Goal: Use online tool/utility: Utilize a website feature to perform a specific function

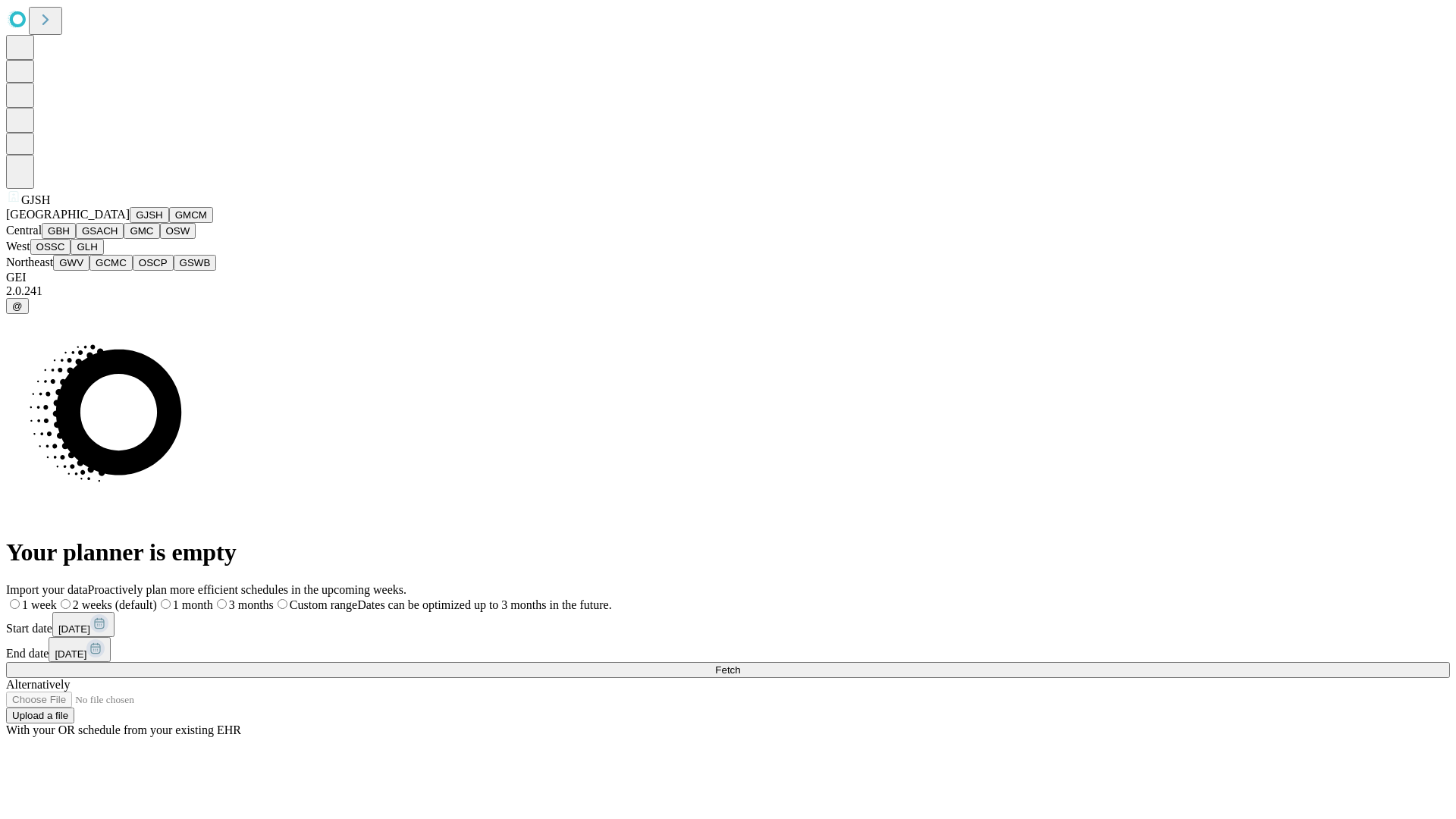
click at [130, 223] on button "GJSH" at bounding box center [149, 215] width 39 height 16
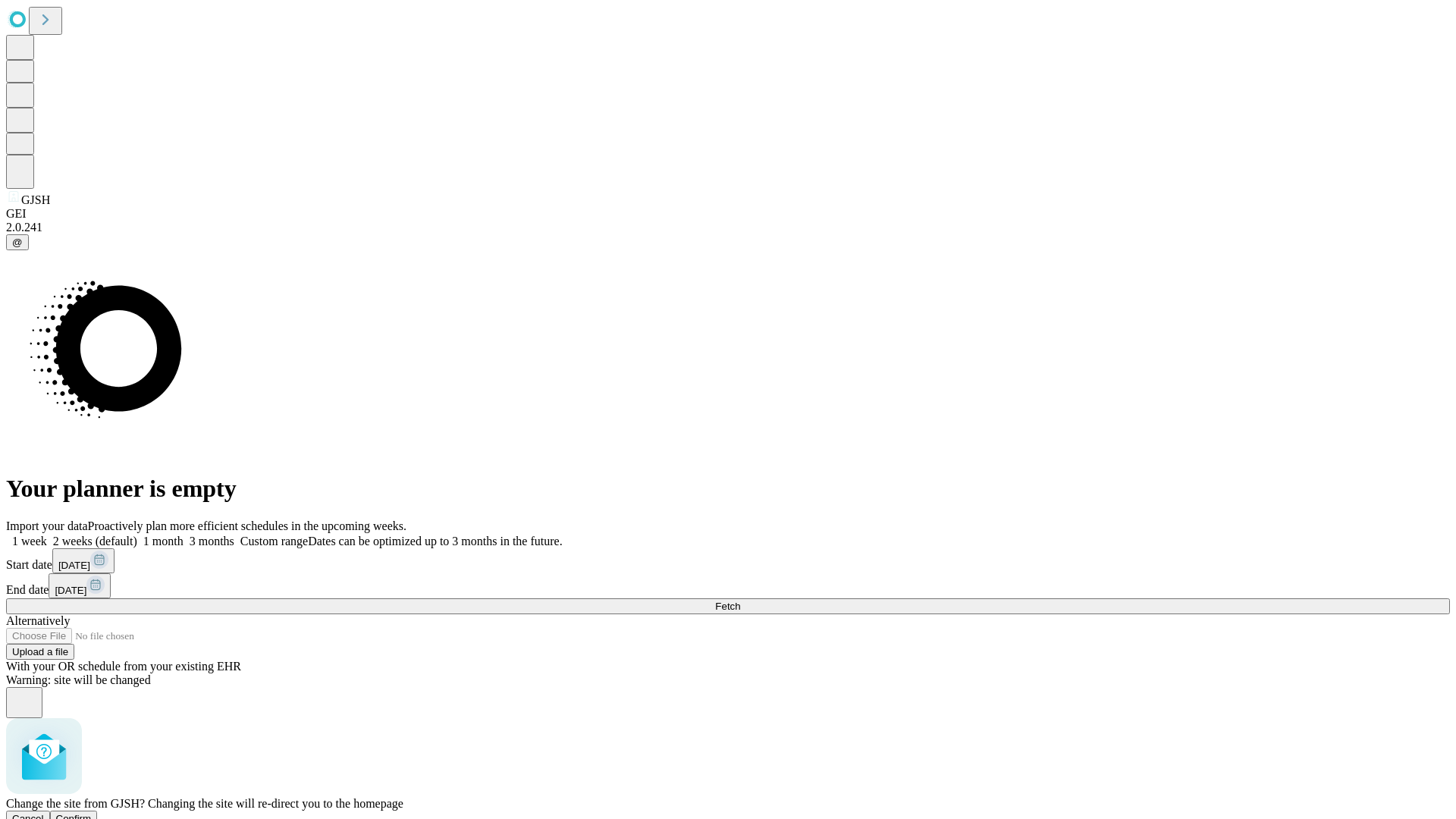
click at [92, 813] on span "Confirm" at bounding box center [74, 819] width 36 height 11
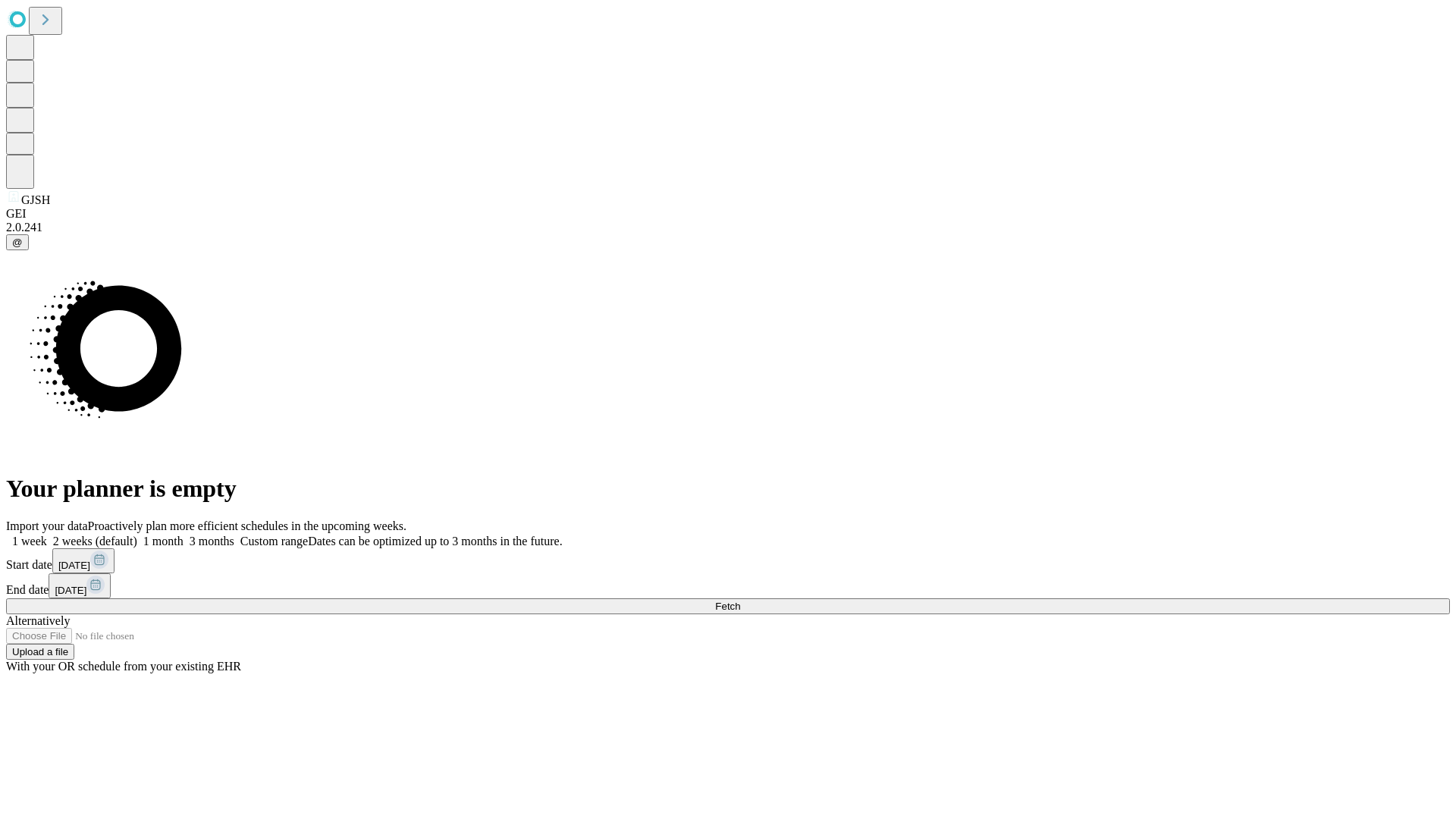
click at [137, 535] on label "2 weeks (default)" at bounding box center [92, 541] width 90 height 13
click at [741, 601] on span "Fetch" at bounding box center [728, 606] width 25 height 11
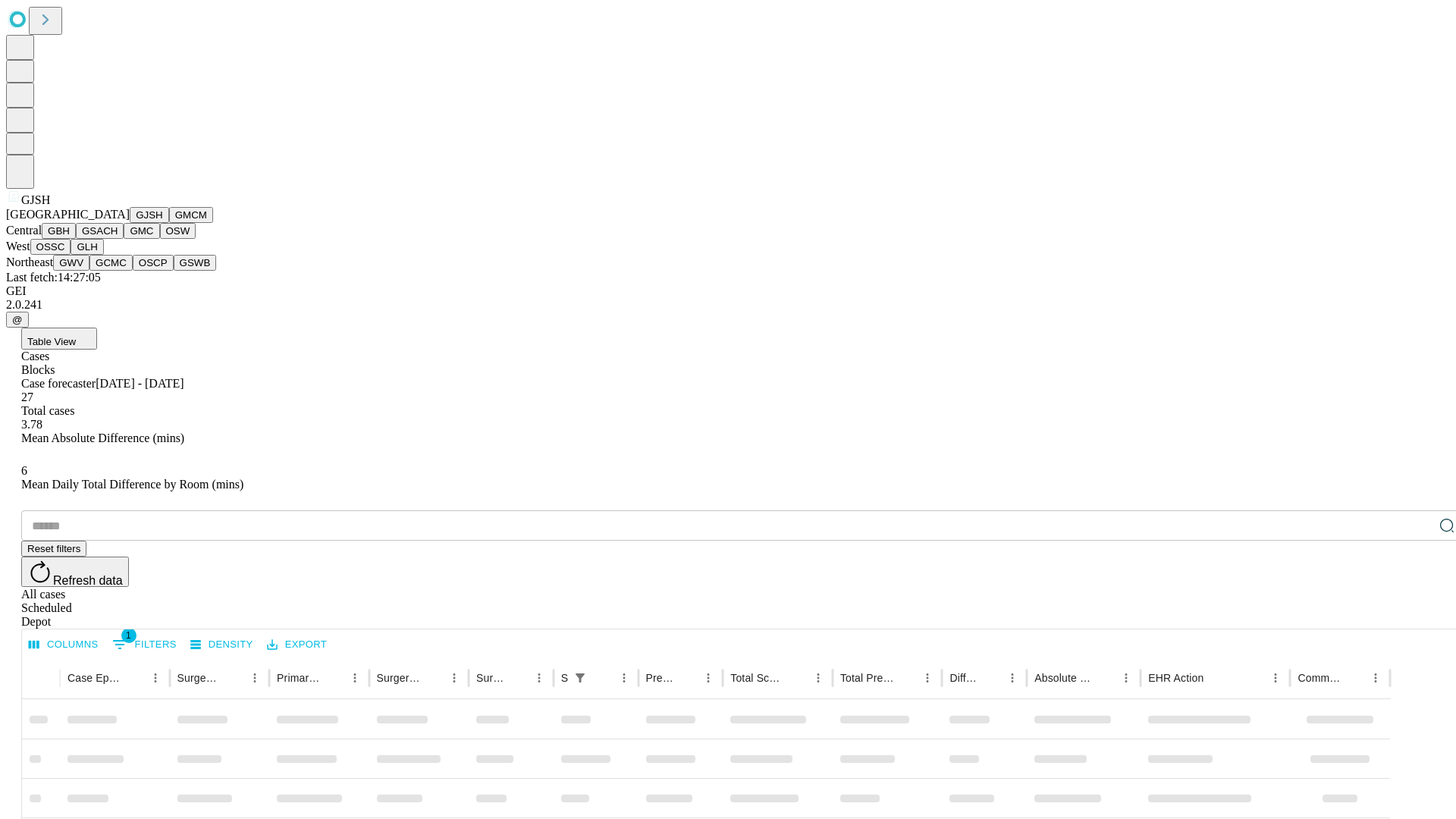
click at [169, 223] on button "GMCM" at bounding box center [191, 215] width 44 height 16
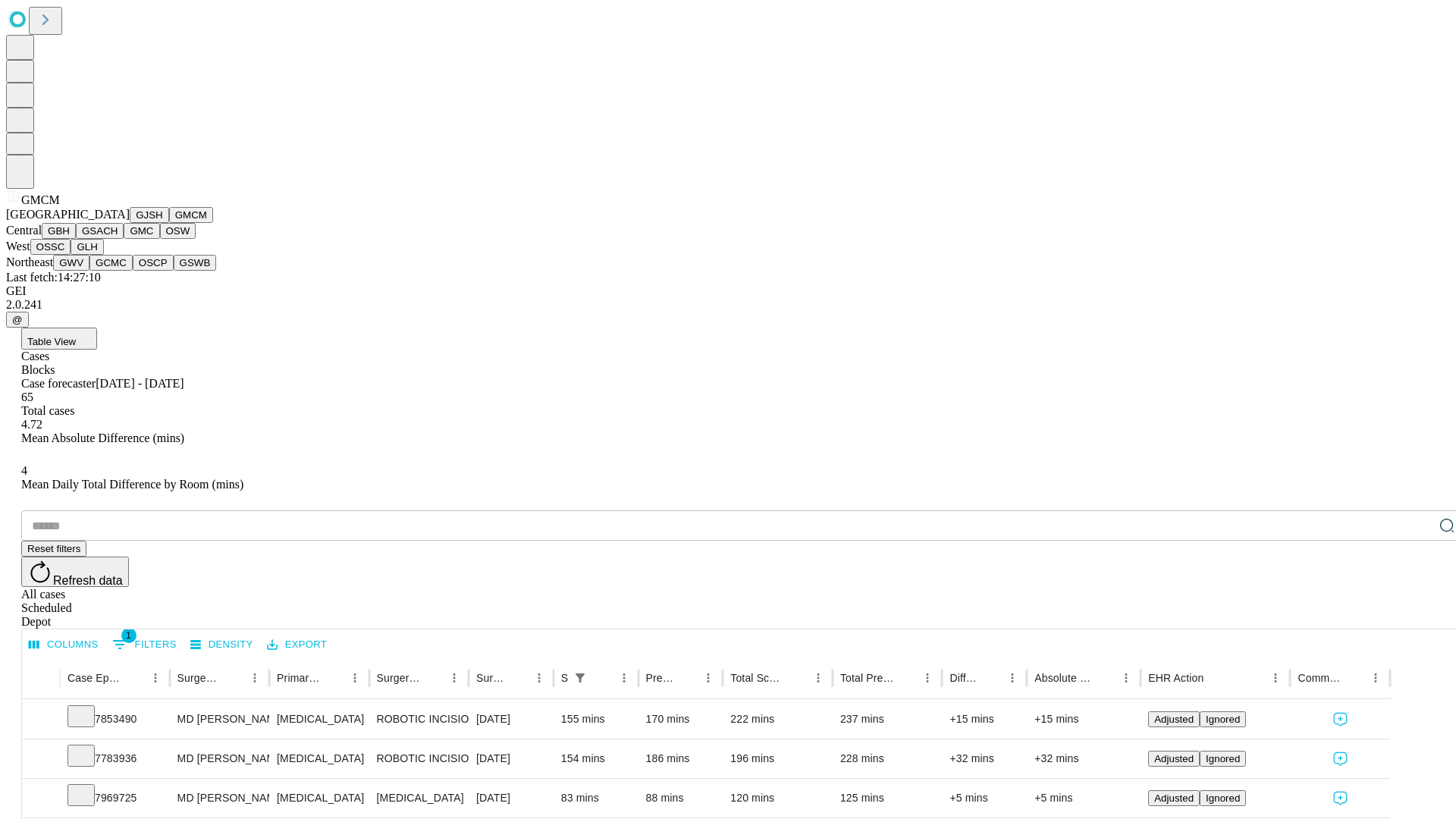
click at [76, 239] on button "GBH" at bounding box center [59, 231] width 34 height 16
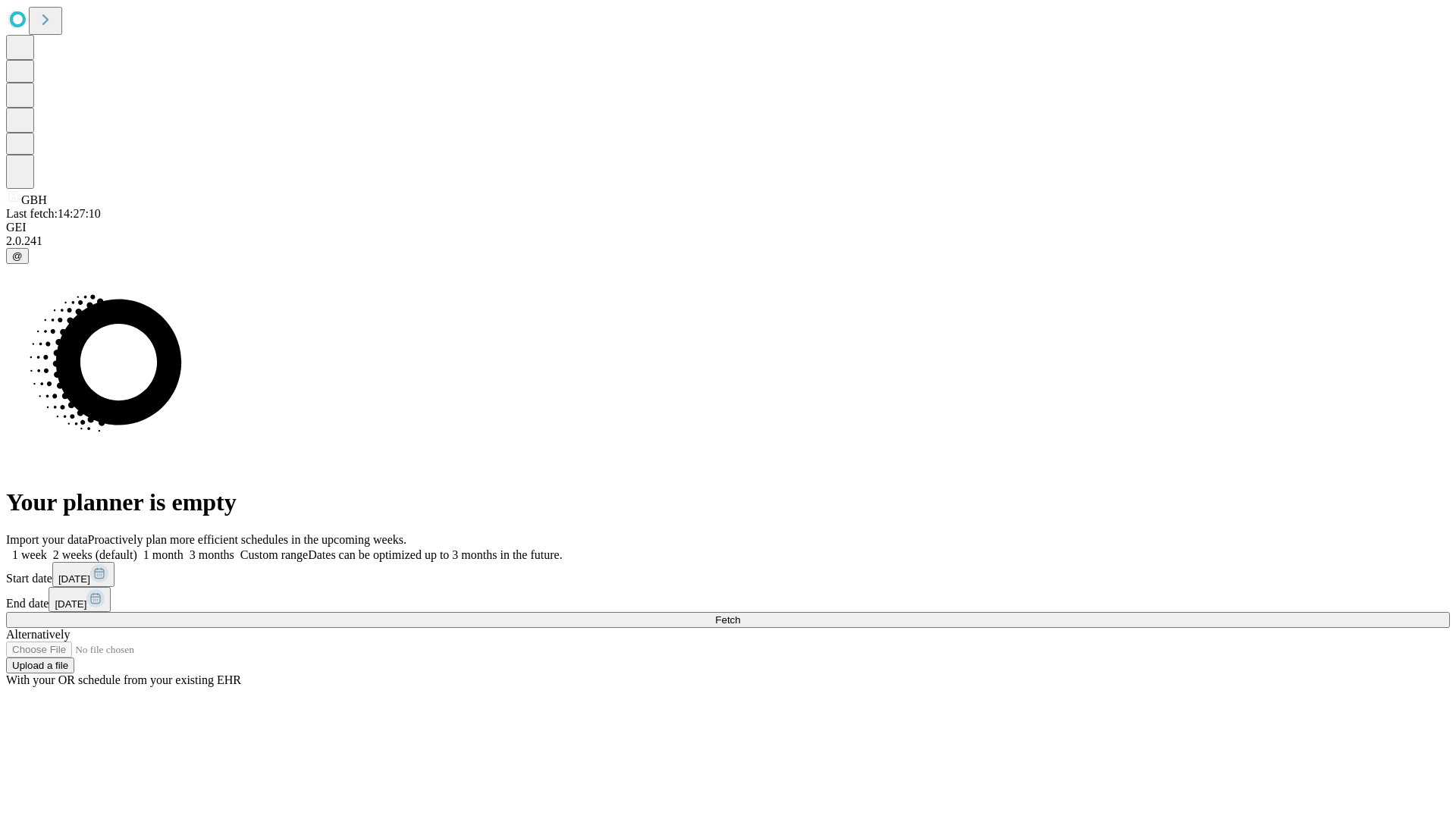
click at [137, 548] on label "2 weeks (default)" at bounding box center [92, 555] width 90 height 13
click at [741, 614] on span "Fetch" at bounding box center [728, 620] width 25 height 11
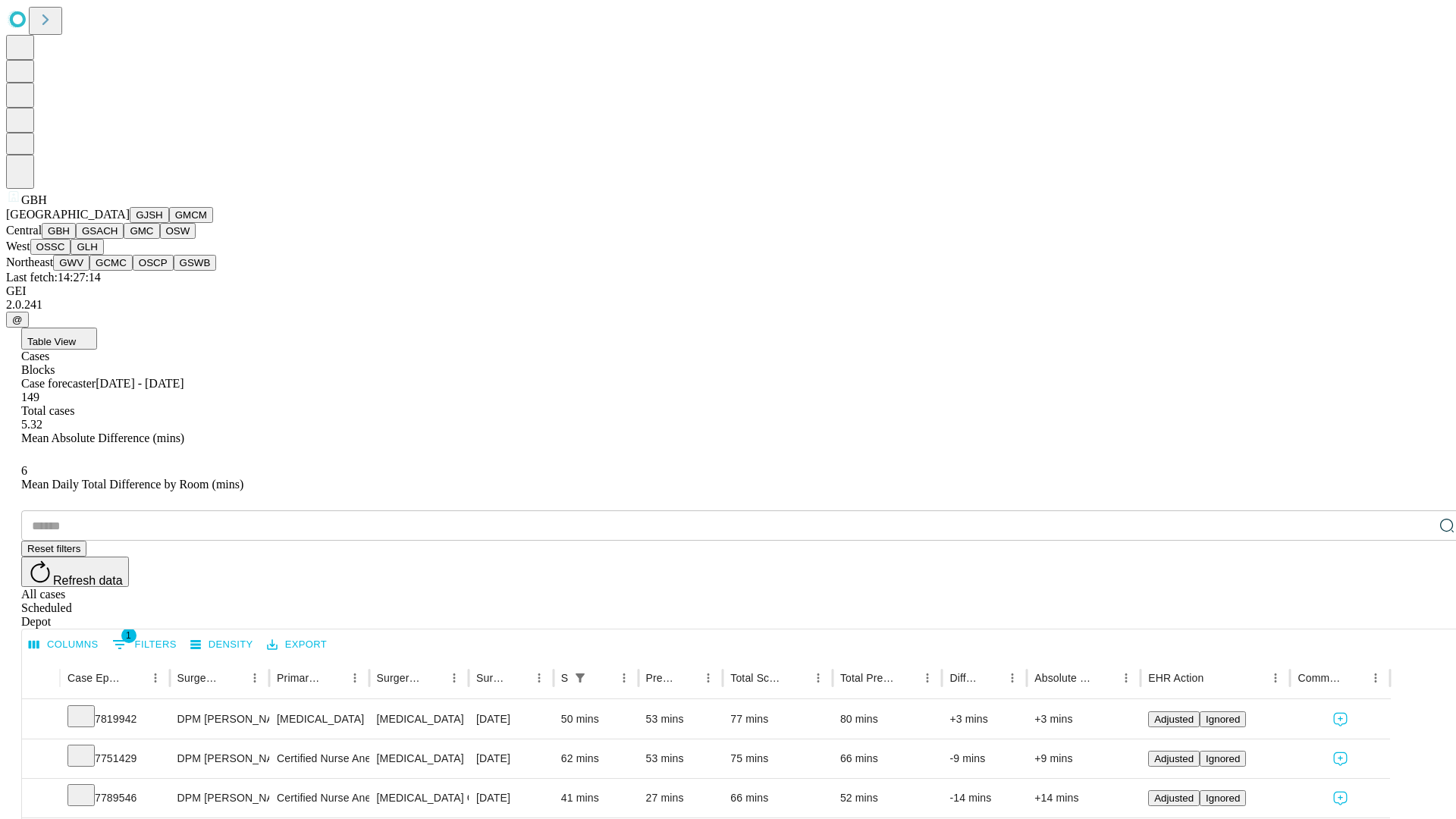
click at [117, 239] on button "GSACH" at bounding box center [99, 231] width 48 height 16
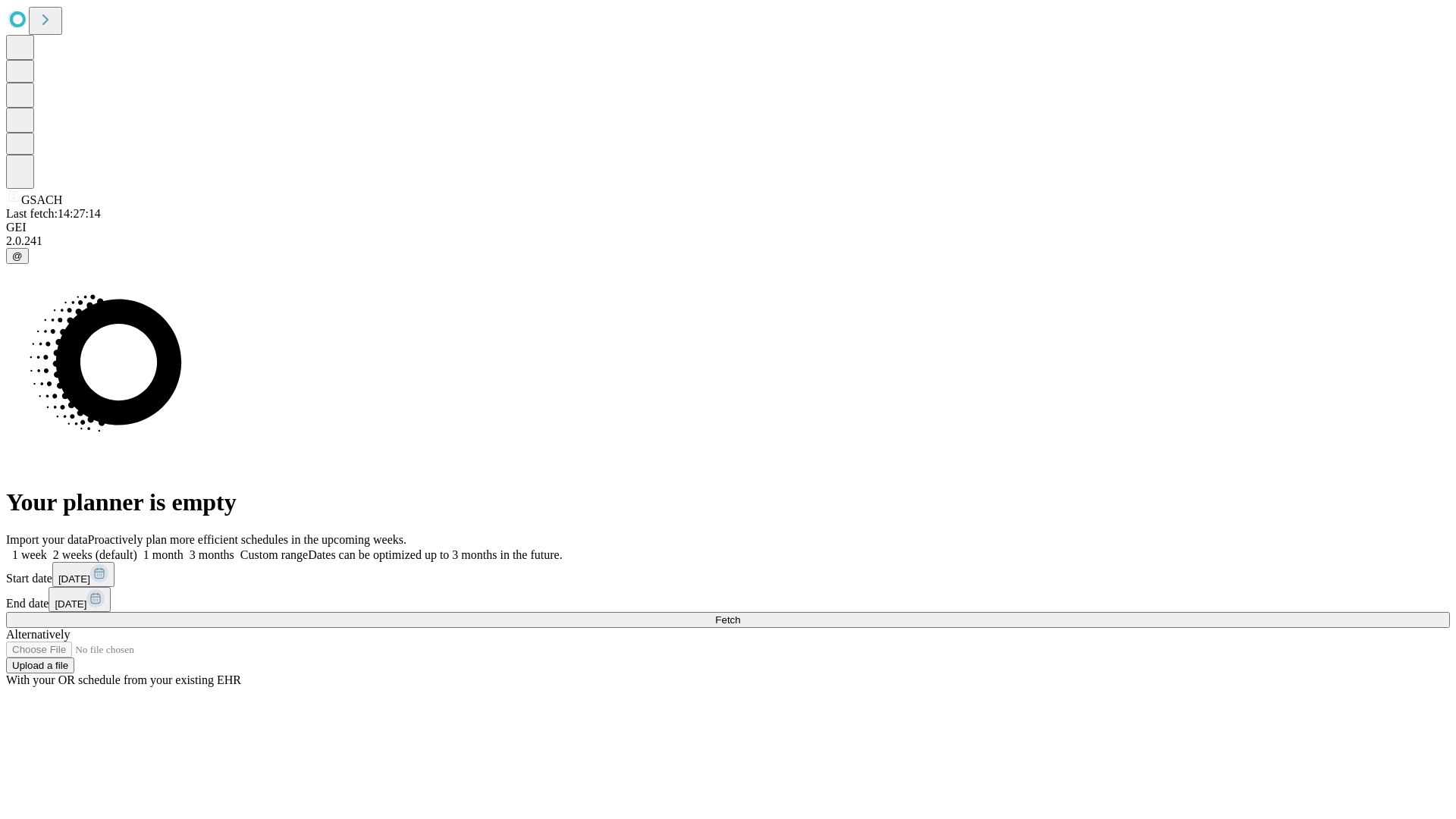
click at [137, 548] on label "2 weeks (default)" at bounding box center [92, 555] width 90 height 13
click at [741, 614] on span "Fetch" at bounding box center [728, 620] width 25 height 11
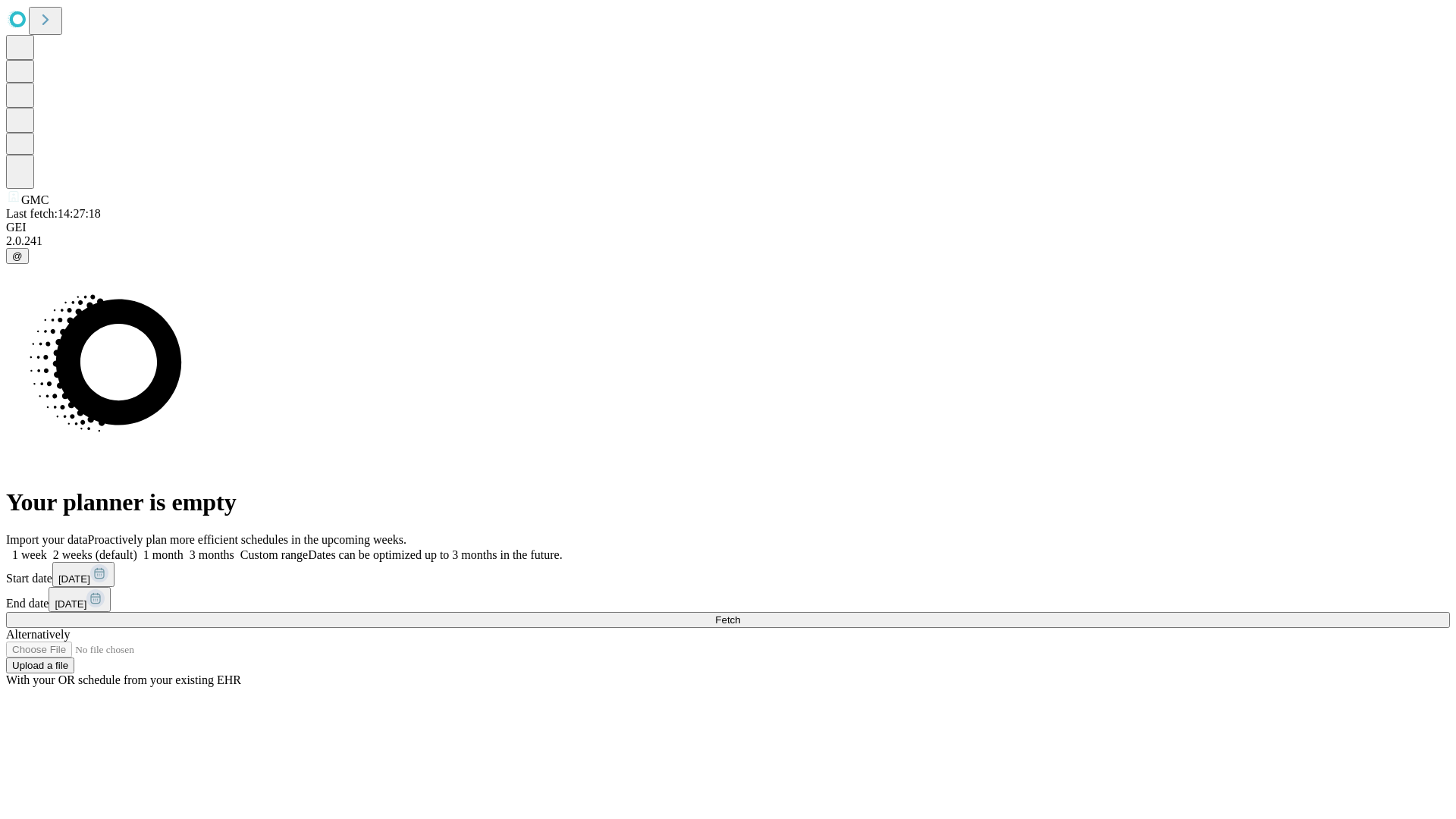
click at [137, 548] on label "2 weeks (default)" at bounding box center [92, 555] width 90 height 13
click at [741, 614] on span "Fetch" at bounding box center [728, 620] width 25 height 11
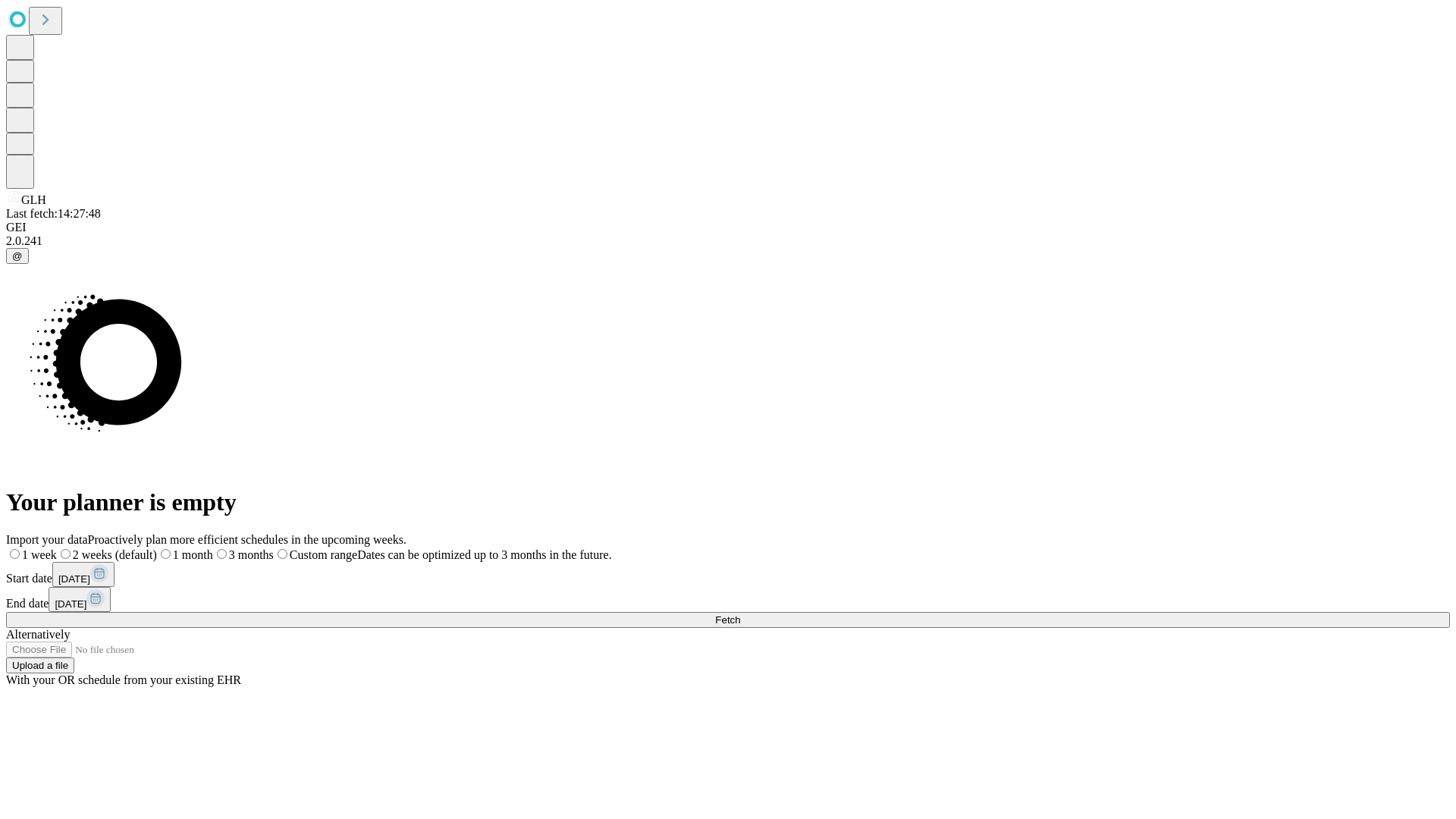
click at [741, 614] on span "Fetch" at bounding box center [728, 620] width 25 height 11
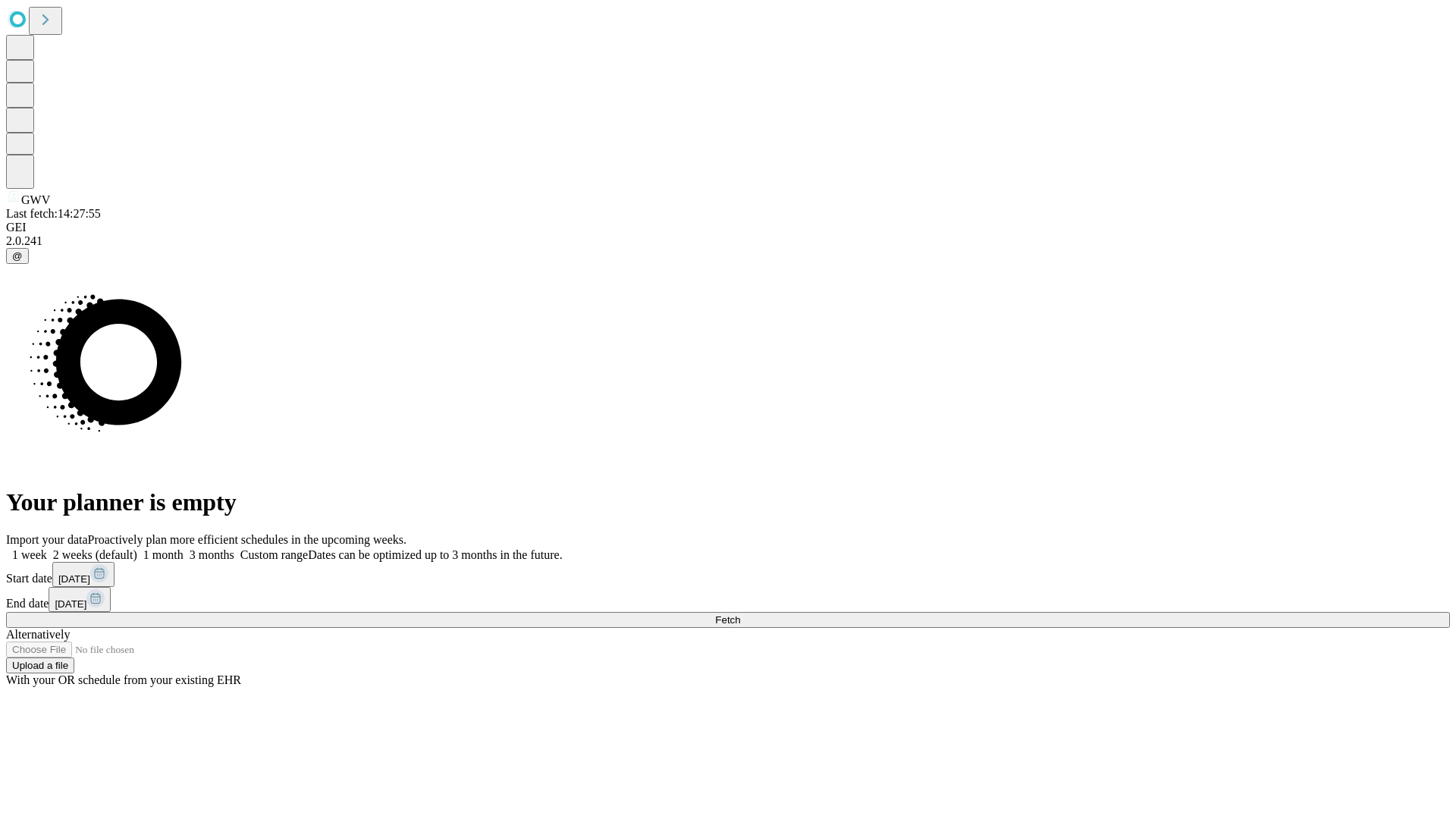
click at [137, 548] on label "2 weeks (default)" at bounding box center [92, 555] width 90 height 13
click at [741, 614] on span "Fetch" at bounding box center [728, 620] width 25 height 11
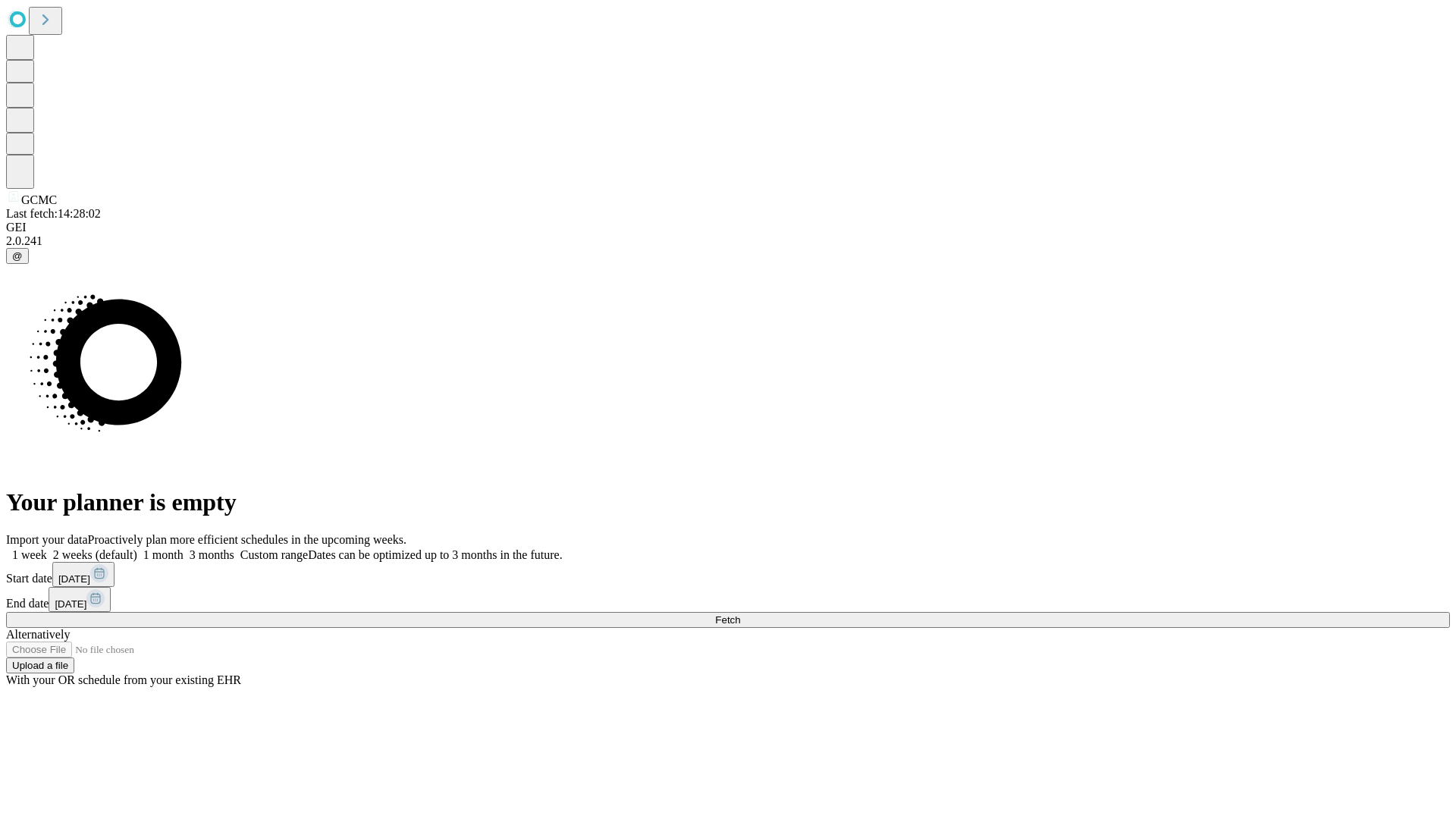
click at [137, 548] on label "2 weeks (default)" at bounding box center [92, 555] width 90 height 13
click at [741, 614] on span "Fetch" at bounding box center [728, 620] width 25 height 11
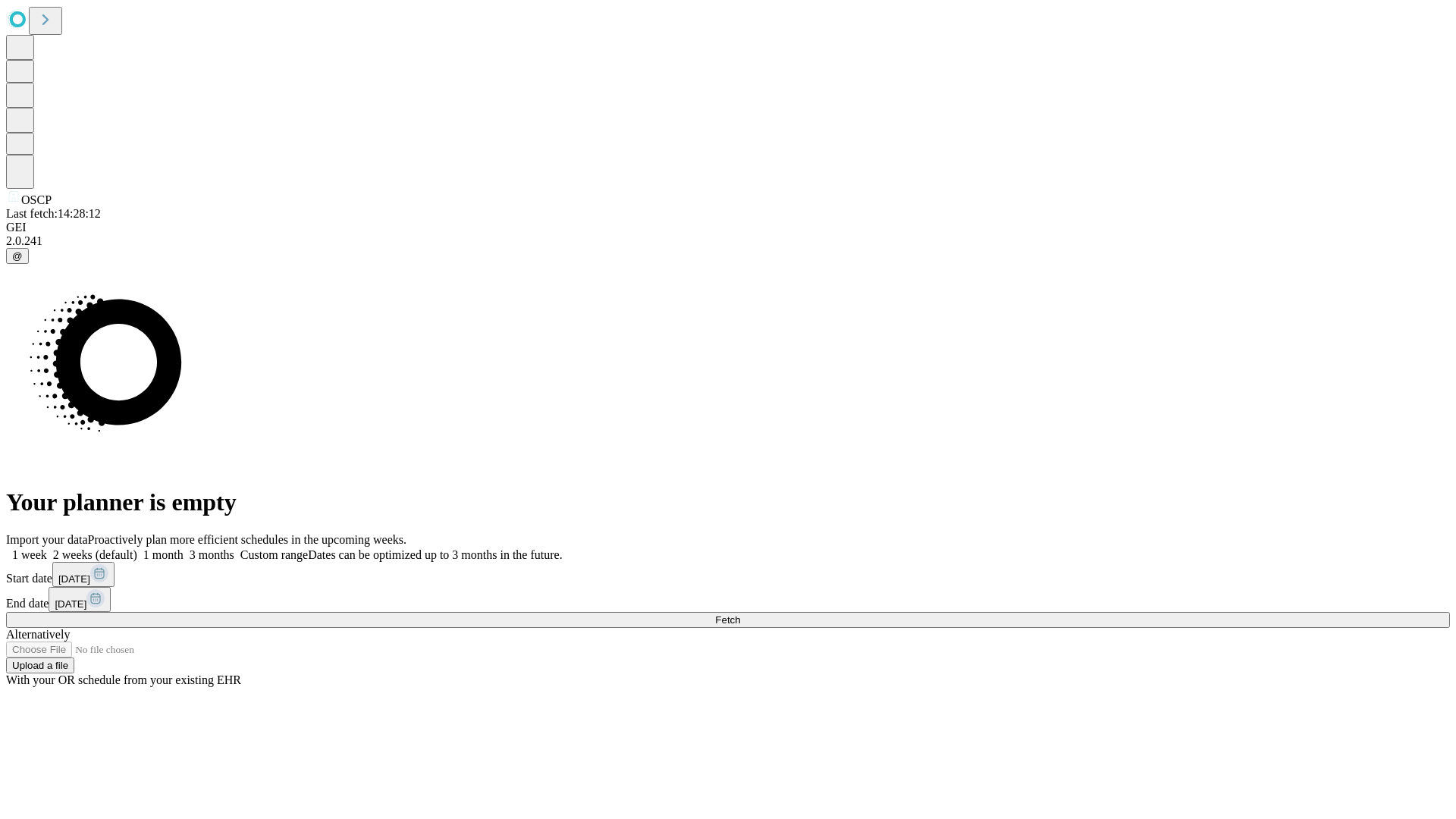
click at [137, 548] on label "2 weeks (default)" at bounding box center [92, 555] width 90 height 13
click at [741, 614] on span "Fetch" at bounding box center [728, 620] width 25 height 11
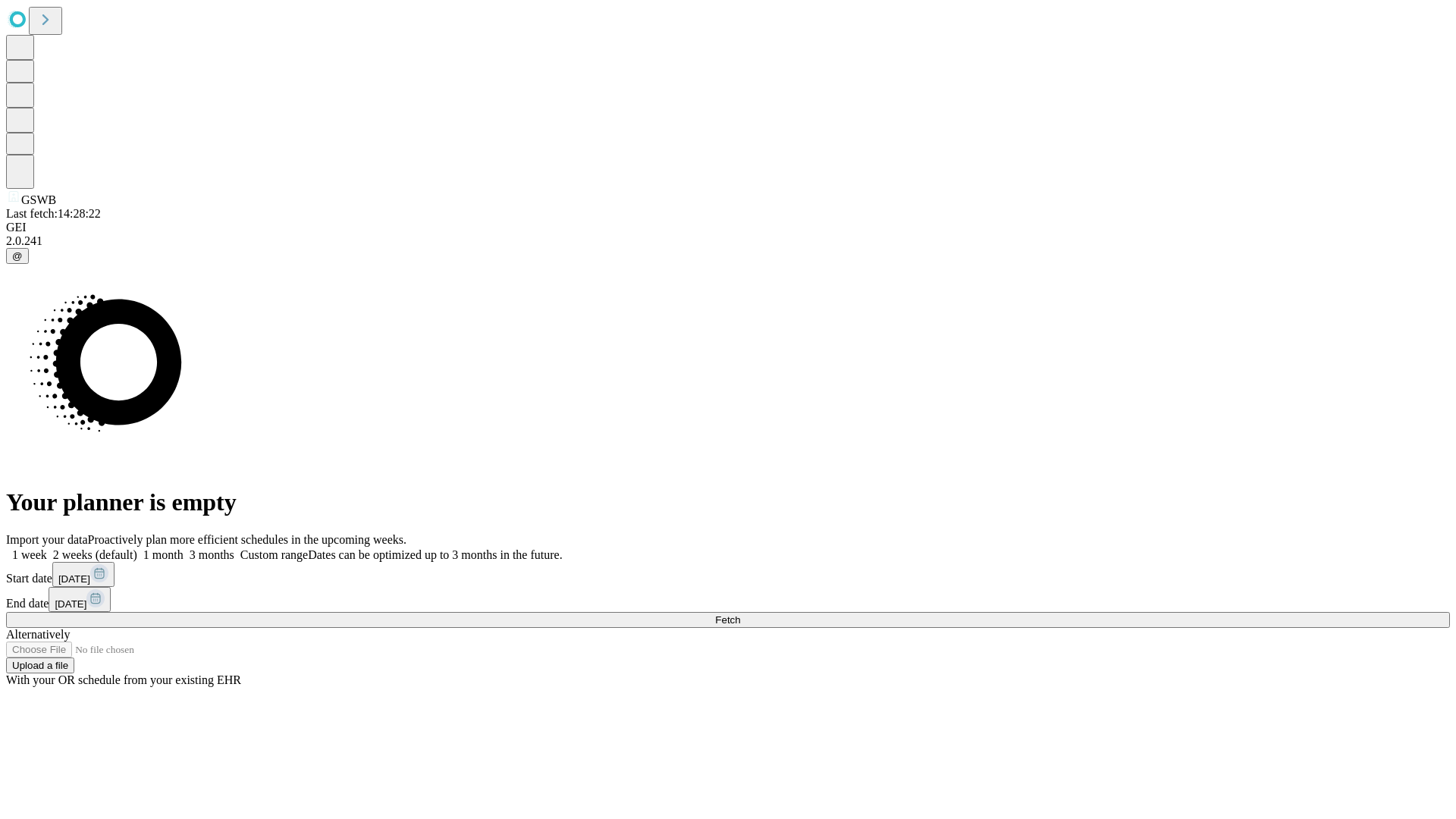
click at [137, 548] on label "2 weeks (default)" at bounding box center [92, 555] width 90 height 13
click at [741, 614] on span "Fetch" at bounding box center [728, 620] width 25 height 11
